Goal: Transaction & Acquisition: Purchase product/service

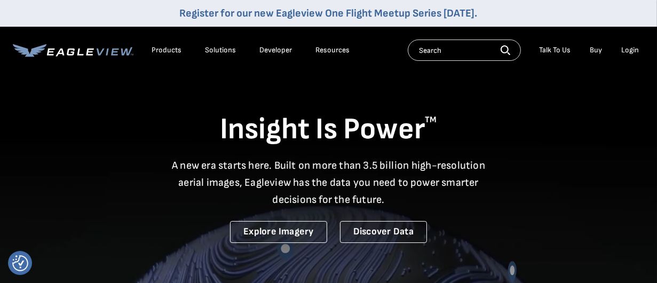
click at [625, 49] on div "Login" at bounding box center [630, 50] width 18 height 10
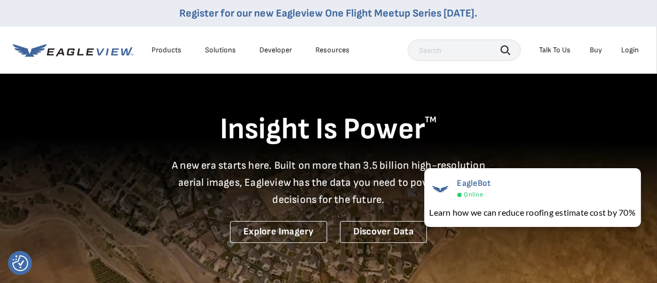
click at [630, 50] on div "Login" at bounding box center [630, 50] width 18 height 10
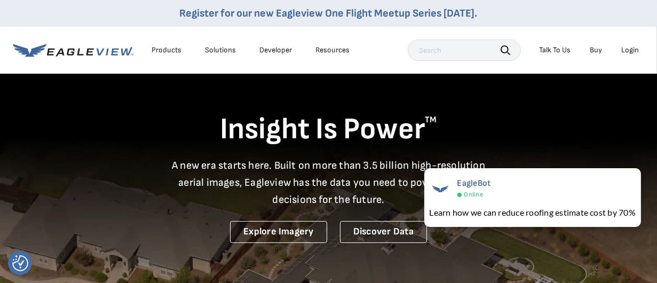
click at [630, 51] on div "Login" at bounding box center [630, 50] width 18 height 10
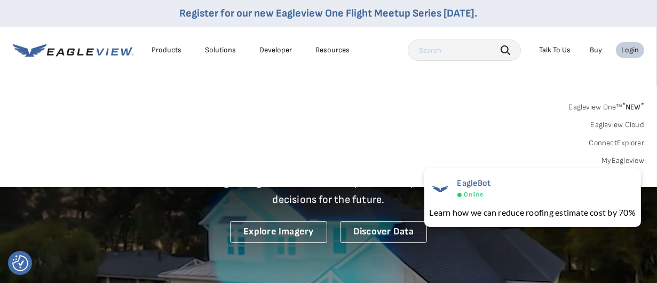
click at [624, 160] on link "MyEagleview" at bounding box center [622, 161] width 43 height 10
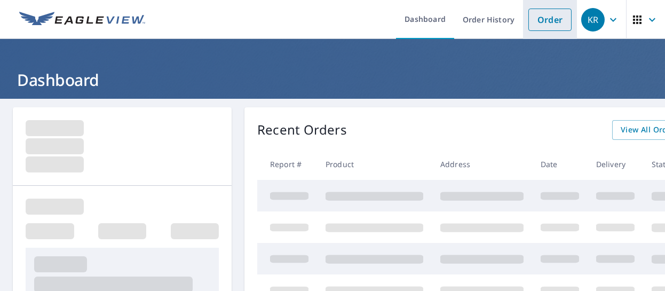
click at [547, 25] on link "Order" at bounding box center [549, 20] width 43 height 22
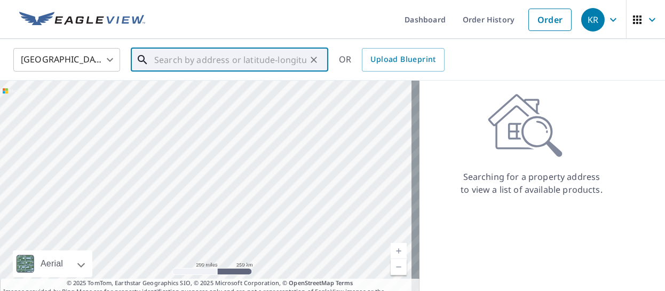
click at [181, 65] on input "text" at bounding box center [230, 60] width 152 height 30
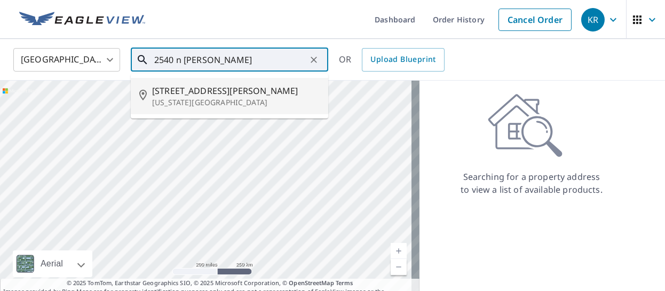
click at [205, 100] on p "[US_STATE][GEOGRAPHIC_DATA]" at bounding box center [236, 102] width 168 height 11
type input "[STREET_ADDRESS][PERSON_NAME][US_STATE]"
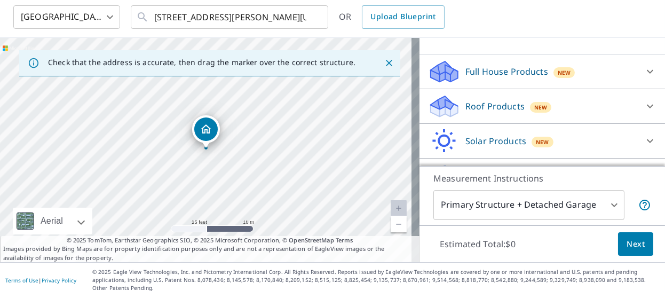
scroll to position [49, 0]
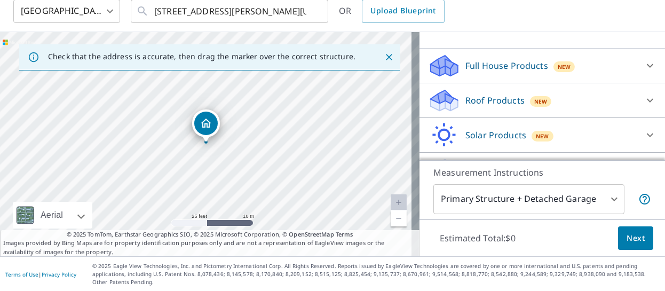
click at [647, 100] on icon at bounding box center [650, 101] width 6 height 4
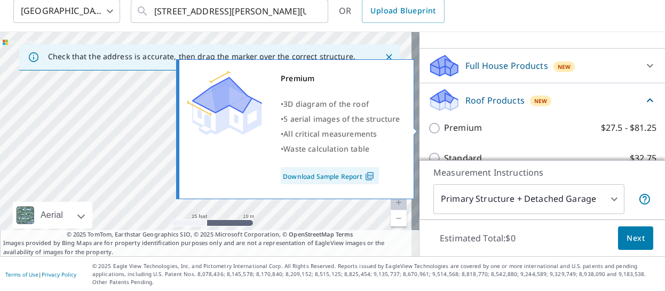
click at [542, 129] on label "Premium $27.5 - $81.25" at bounding box center [550, 127] width 212 height 13
click at [444, 129] on input "Premium $27.5 - $81.25" at bounding box center [436, 128] width 16 height 13
checkbox input "true"
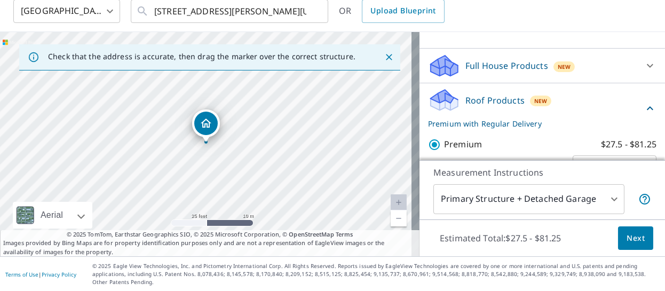
click at [633, 237] on span "Next" at bounding box center [635, 238] width 18 height 13
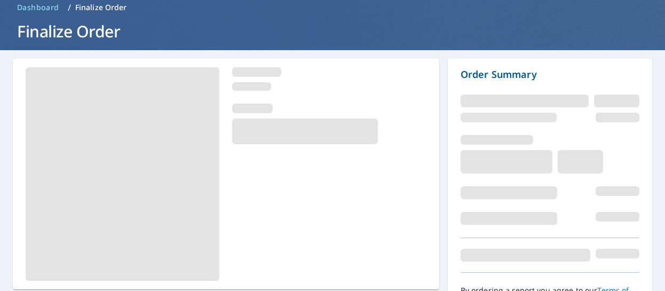
scroll to position [108, 0]
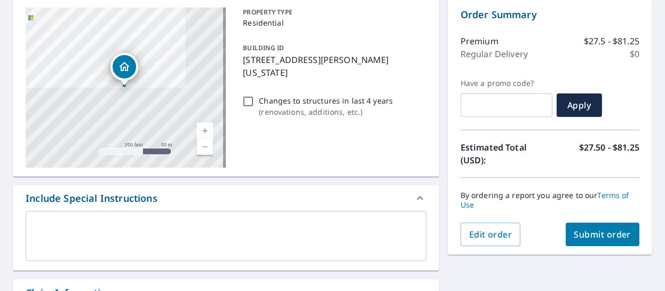
click at [600, 238] on span "Submit order" at bounding box center [602, 234] width 57 height 12
checkbox input "true"
